Goal: Check status: Check status

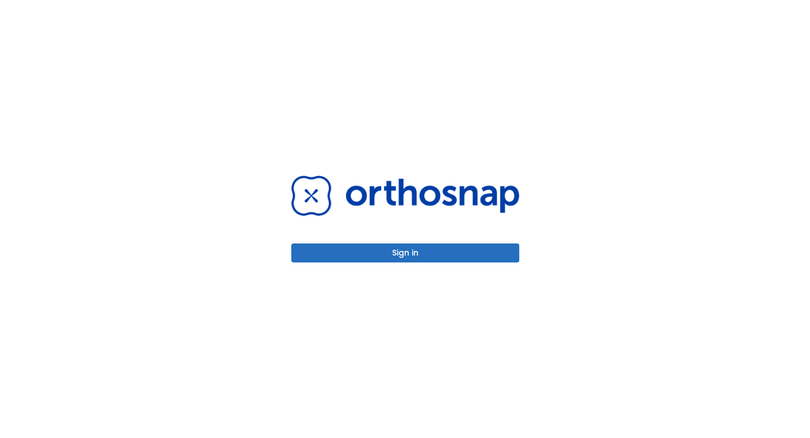
click at [408, 248] on button "Sign in" at bounding box center [405, 253] width 228 height 19
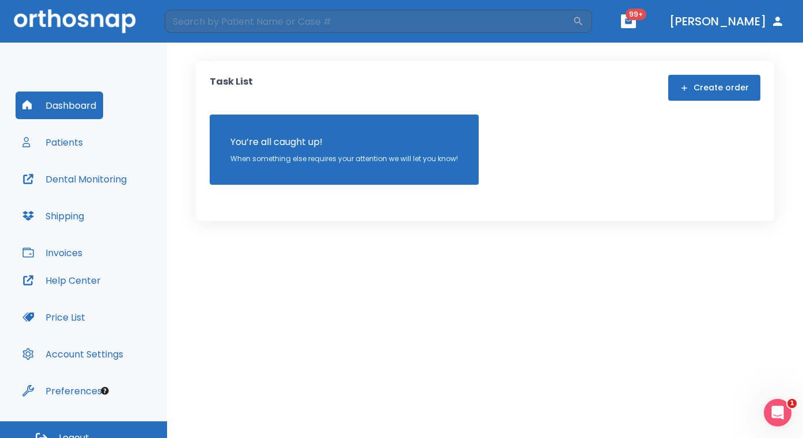
click at [69, 142] on button "Patients" at bounding box center [53, 142] width 74 height 28
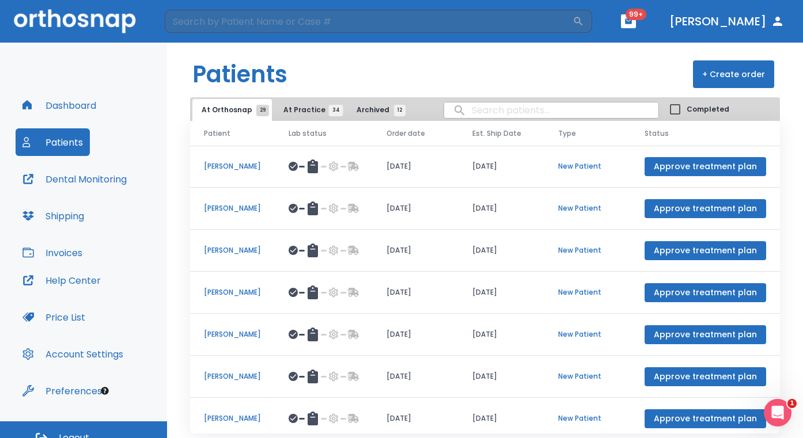
click at [69, 119] on button "Dashboard" at bounding box center [60, 106] width 88 height 28
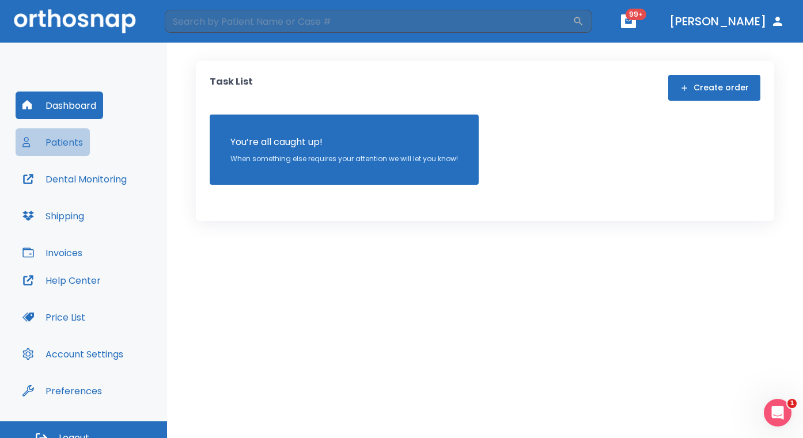
click at [75, 140] on button "Patients" at bounding box center [53, 142] width 74 height 28
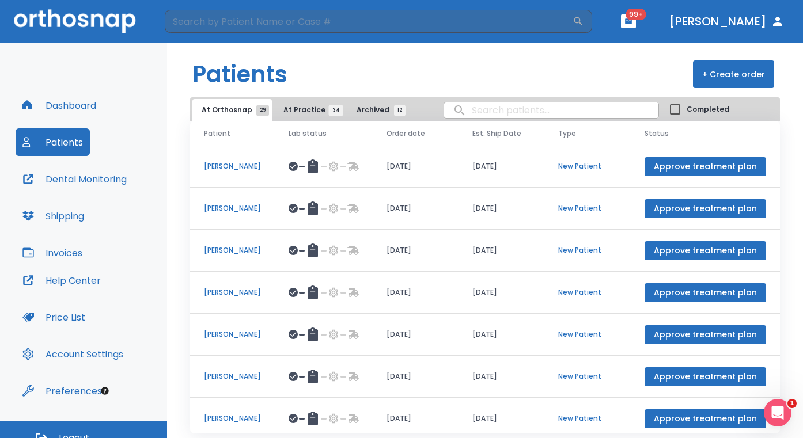
click at [472, 114] on input "search" at bounding box center [551, 110] width 214 height 22
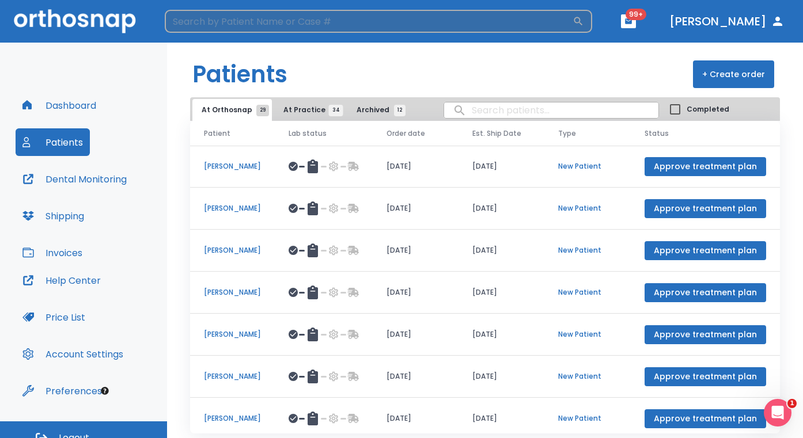
click at [260, 25] on input "search" at bounding box center [369, 21] width 408 height 23
type input "mallory"
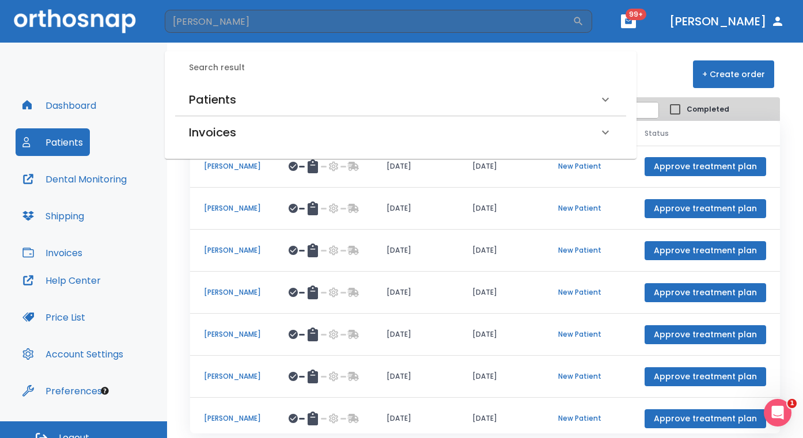
click at [215, 93] on h6 "Patients" at bounding box center [212, 99] width 47 height 18
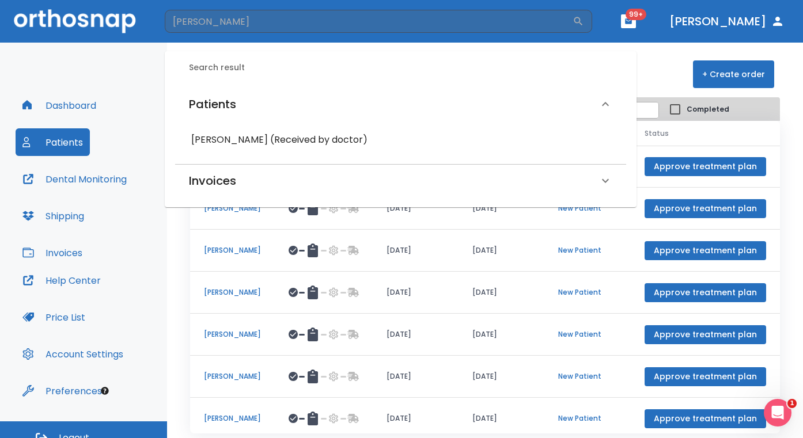
click at [229, 130] on div "Mallory Whitfield (Received by doctor)" at bounding box center [400, 140] width 432 height 21
click at [230, 137] on h6 "Mallory Whitfield (Received by doctor)" at bounding box center [400, 140] width 419 height 16
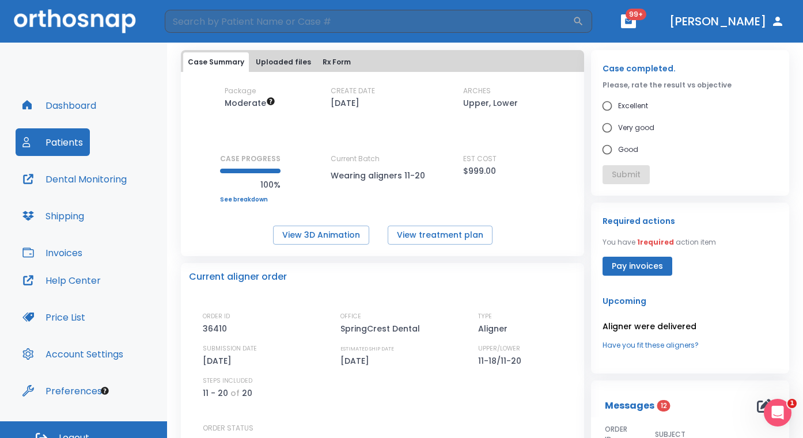
scroll to position [55, 0]
click at [421, 240] on button "View treatment plan" at bounding box center [440, 236] width 105 height 19
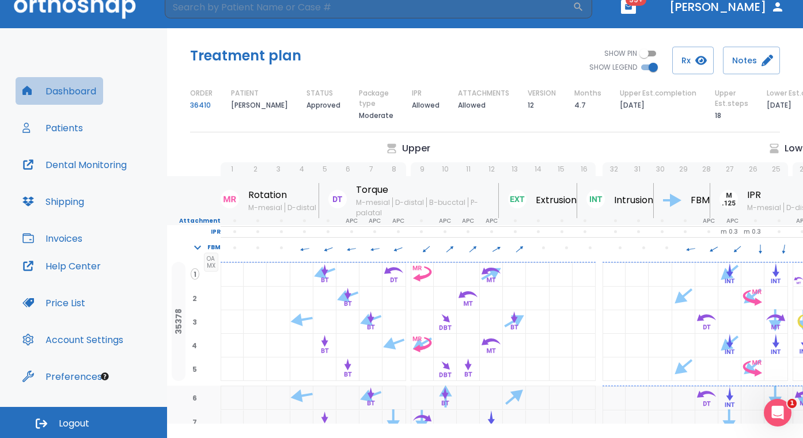
click at [83, 94] on button "Dashboard" at bounding box center [60, 91] width 88 height 28
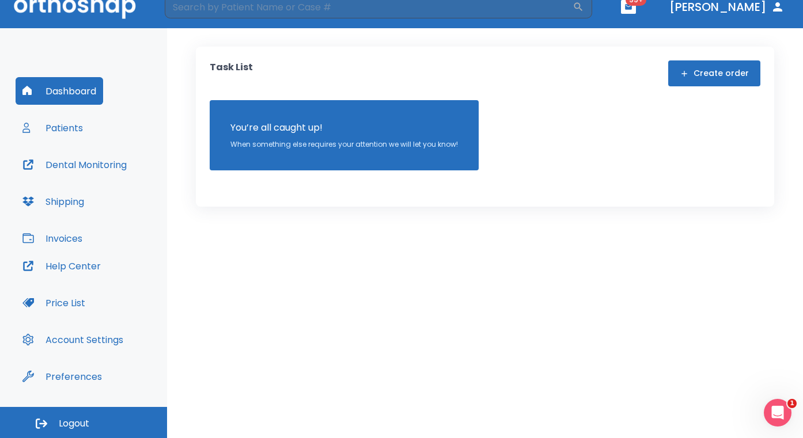
click at [77, 132] on button "Patients" at bounding box center [53, 128] width 74 height 28
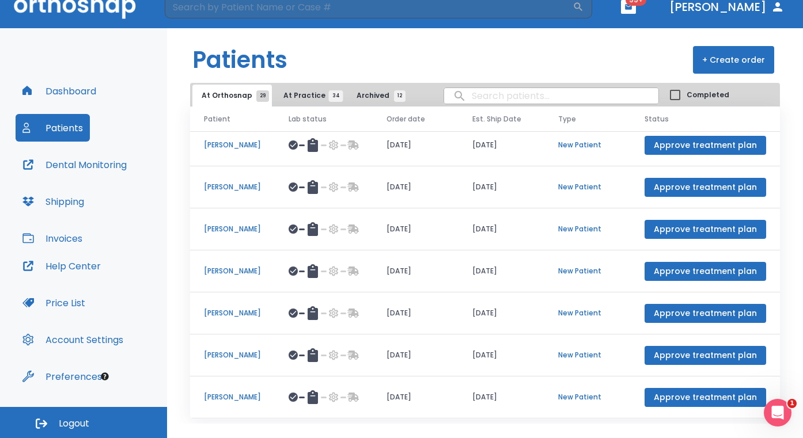
scroll to position [28, 0]
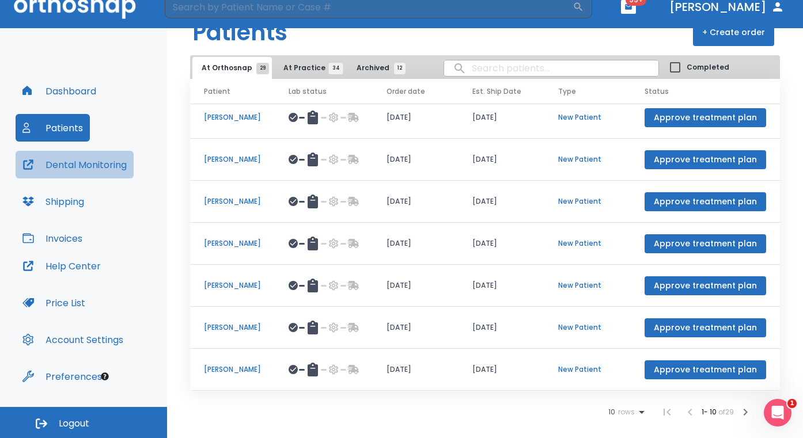
click at [60, 161] on button "Dental Monitoring" at bounding box center [75, 165] width 118 height 28
